Goal: Find contact information

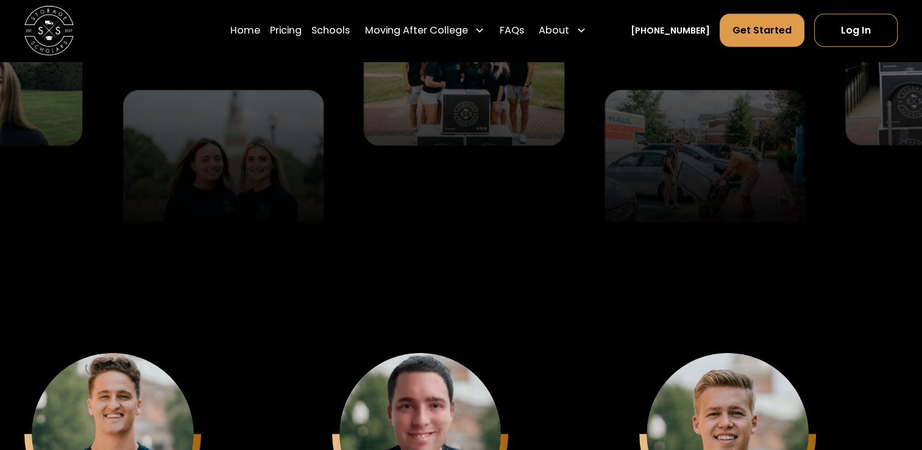
scroll to position [2925, 0]
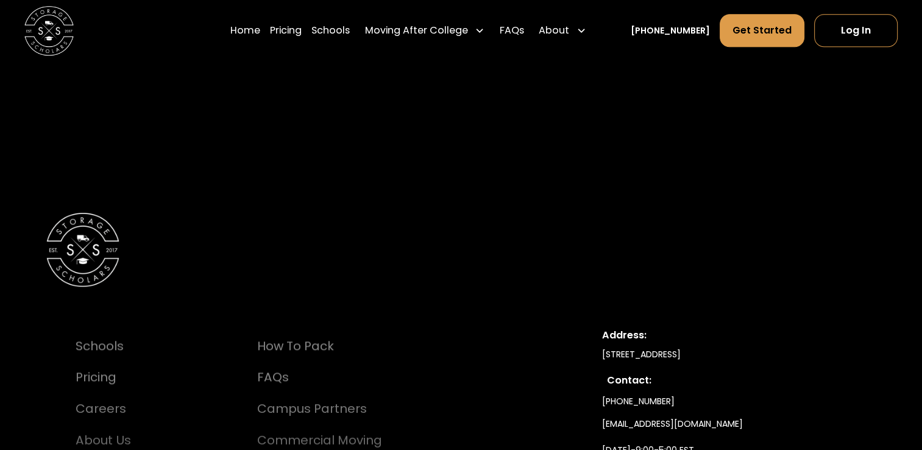
scroll to position [1280, 0]
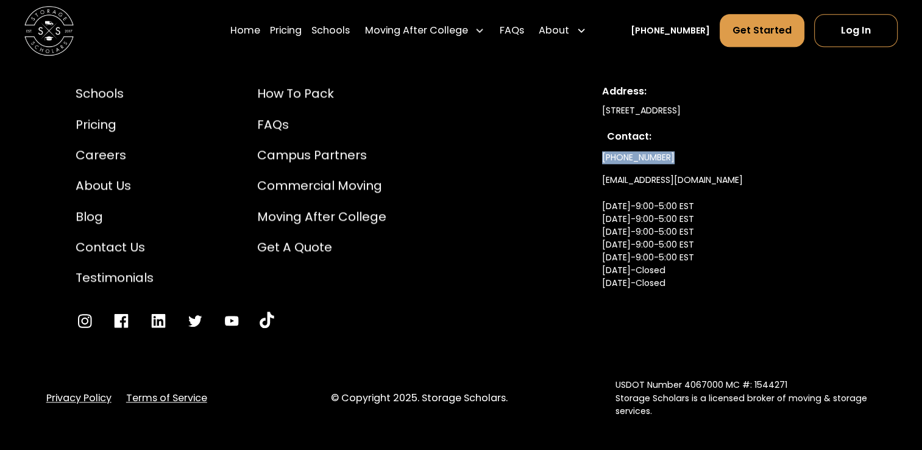
drag, startPoint x: 598, startPoint y: 160, endPoint x: 665, endPoint y: 160, distance: 66.4
click at [665, 160] on div "Schools Pricing Careers About Us Blog Contact Us Testimonials How to Pack FAQs …" at bounding box center [461, 207] width 830 height 304
copy link "[PHONE_NUMBER]"
